Goal: Information Seeking & Learning: Check status

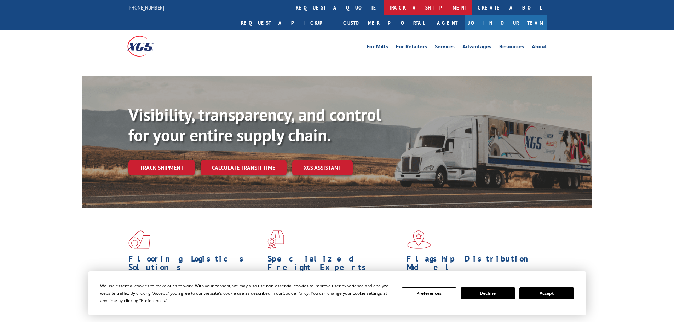
click at [383, 7] on link "track a shipment" at bounding box center [427, 7] width 89 height 15
click at [383, 8] on link "track a shipment" at bounding box center [427, 7] width 89 height 15
click at [383, 7] on link "track a shipment" at bounding box center [427, 7] width 89 height 15
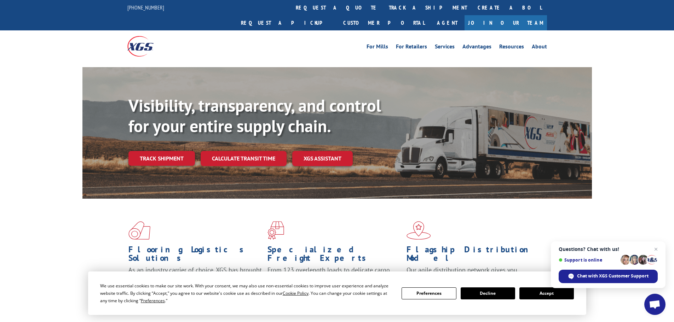
click at [540, 296] on button "Accept" at bounding box center [546, 293] width 54 height 12
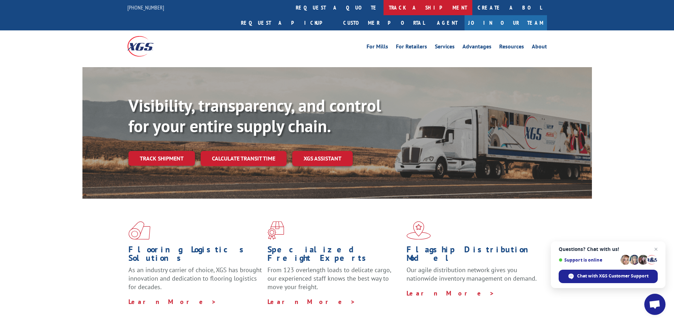
click at [383, 7] on link "track a shipment" at bounding box center [427, 7] width 89 height 15
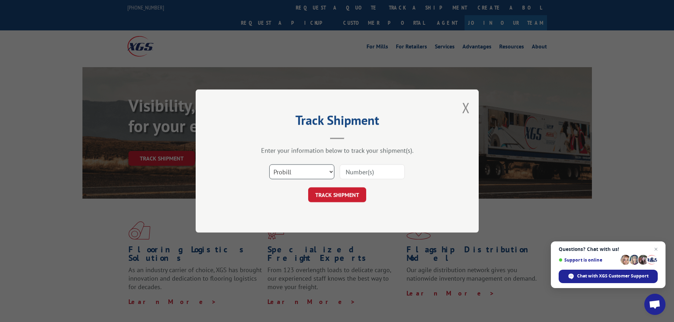
click at [277, 176] on select "Select category... Probill BOL PO" at bounding box center [301, 171] width 65 height 15
select select "po"
click at [269, 164] on select "Select category... Probill BOL PO" at bounding box center [301, 171] width 65 height 15
click at [351, 173] on input at bounding box center [371, 171] width 65 height 15
paste input "64503138"
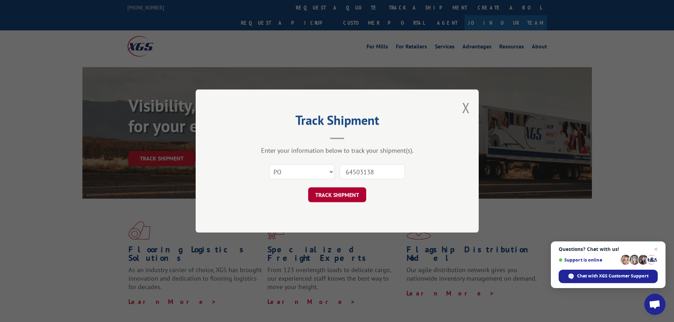
type input "64503138"
click at [338, 197] on button "TRACK SHIPMENT" at bounding box center [337, 194] width 58 height 15
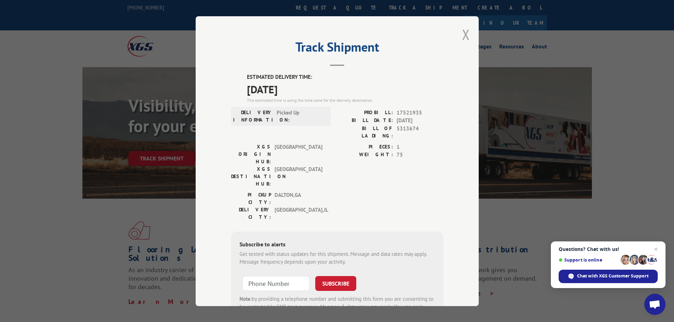
click at [465, 36] on button "Close modal" at bounding box center [466, 34] width 8 height 19
